Goal: Navigation & Orientation: Find specific page/section

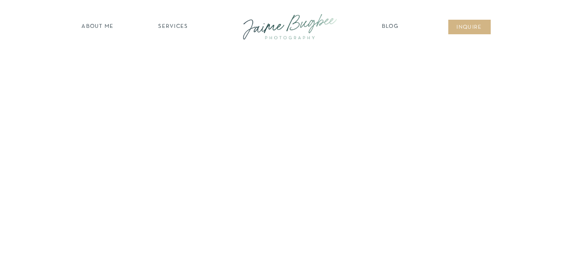
click at [179, 24] on nav "SERVICES" at bounding box center [173, 27] width 48 height 9
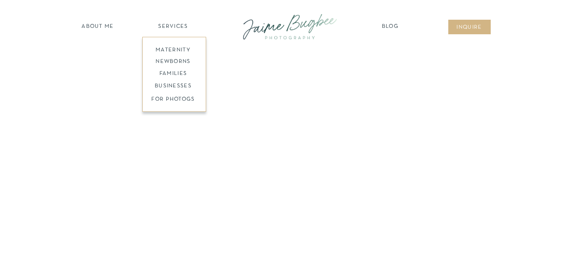
click at [174, 59] on nav "newborns" at bounding box center [173, 63] width 66 height 10
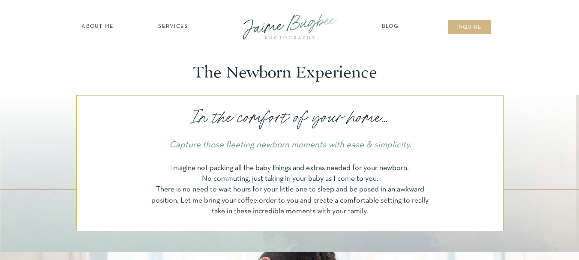
click at [180, 23] on nav "SERVICES" at bounding box center [173, 27] width 48 height 9
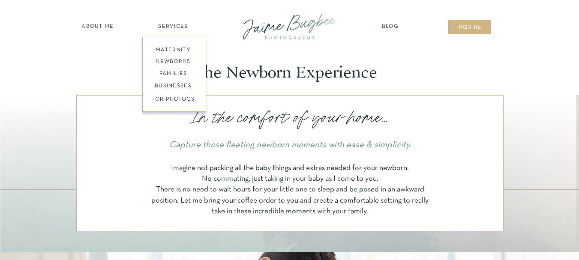
click at [175, 99] on nav "FOR PHOTOGS" at bounding box center [173, 99] width 66 height 8
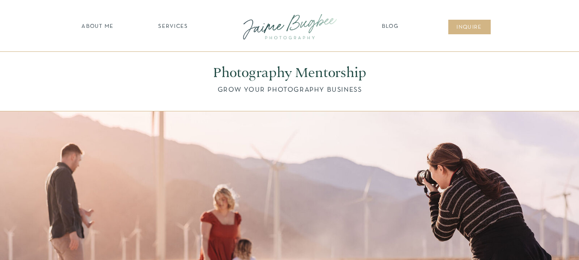
click at [169, 25] on nav "SERVICES" at bounding box center [173, 27] width 48 height 9
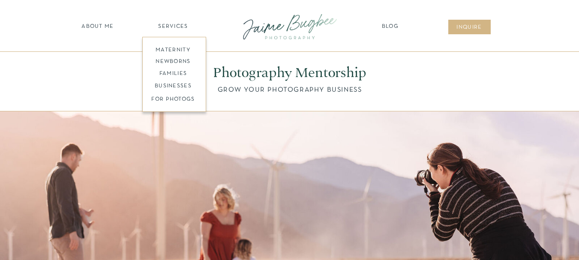
click at [175, 71] on nav "families" at bounding box center [173, 74] width 66 height 8
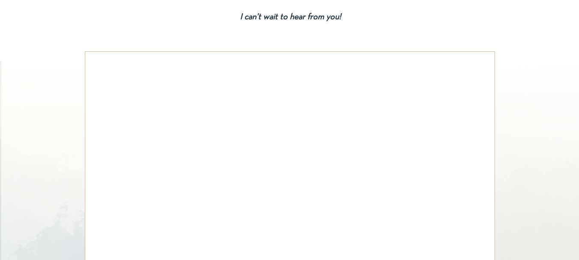
scroll to position [4089, 0]
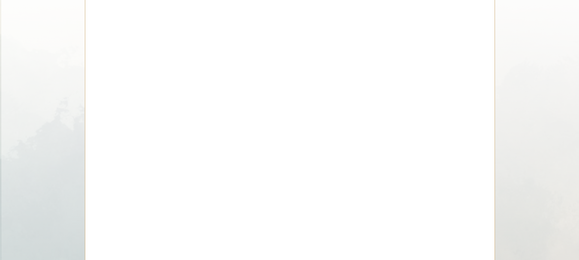
drag, startPoint x: 583, startPoint y: 14, endPoint x: 581, endPoint y: 215, distance: 200.8
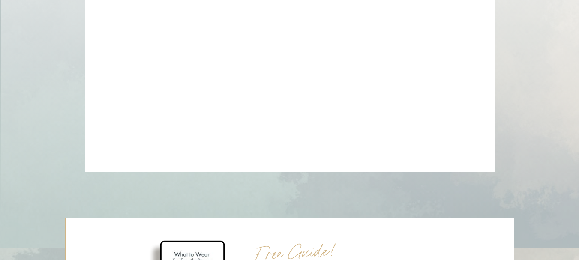
scroll to position [4295, 0]
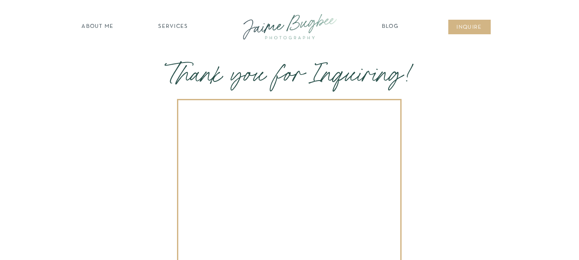
click at [392, 28] on nav "Blog" at bounding box center [389, 27] width 21 height 9
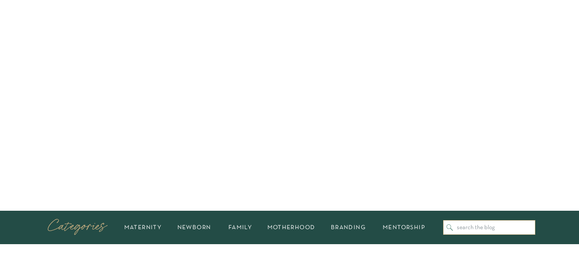
scroll to position [86, 0]
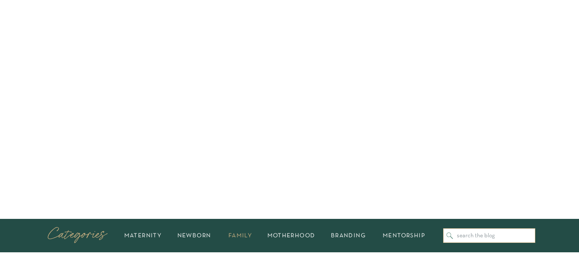
click at [248, 236] on h2 "family" at bounding box center [240, 235] width 34 height 5
